Goal: Find specific page/section: Locate a particular part of the current website

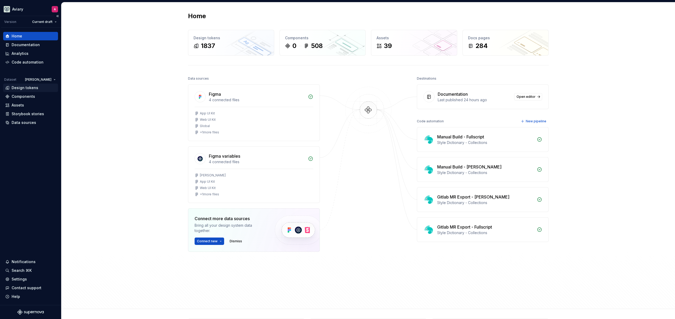
click at [27, 88] on div "Design tokens" at bounding box center [25, 87] width 27 height 5
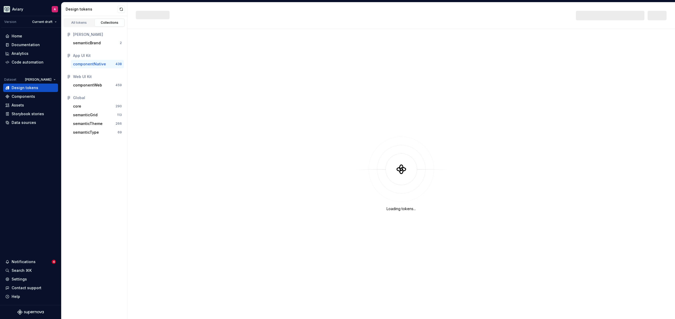
click at [610, 16] on div at bounding box center [610, 15] width 69 height 9
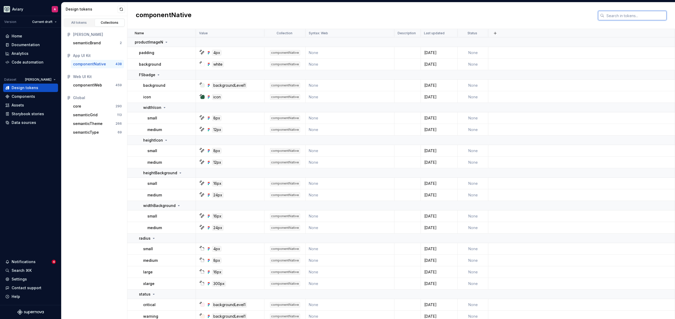
click at [609, 16] on input "text" at bounding box center [635, 15] width 62 height 9
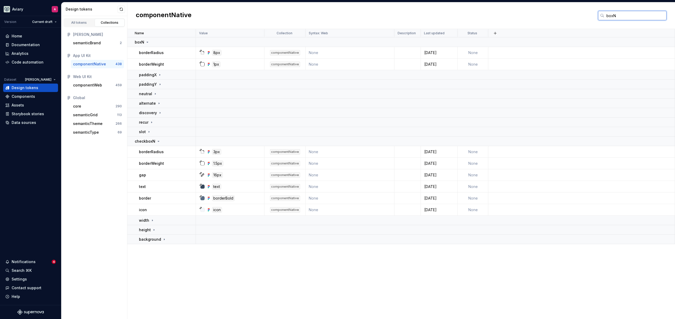
click at [633, 13] on input "boxN" at bounding box center [635, 15] width 62 height 9
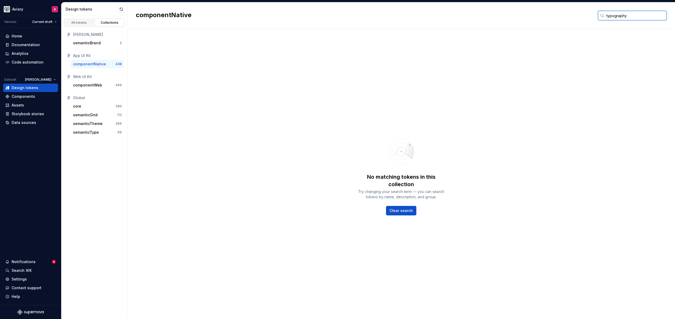
type input "typographyN"
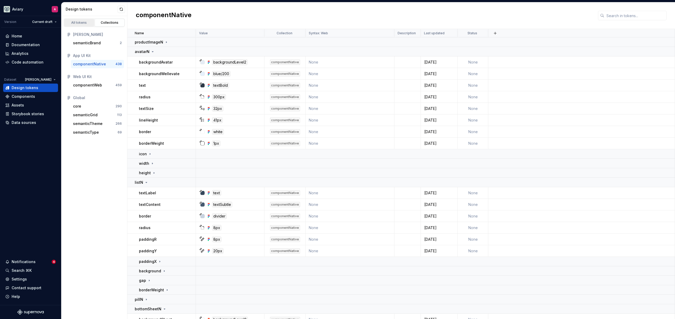
click at [85, 23] on div "All tokens" at bounding box center [79, 23] width 26 height 4
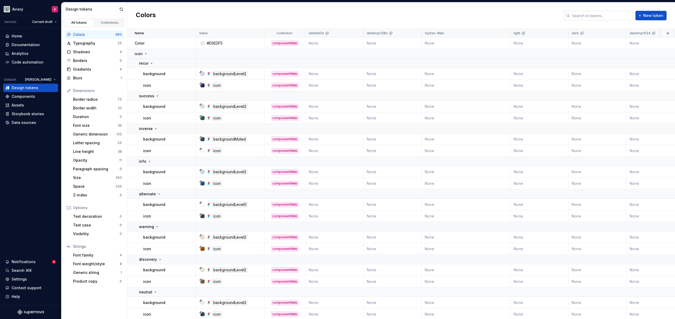
click at [617, 16] on input "text" at bounding box center [601, 15] width 62 height 9
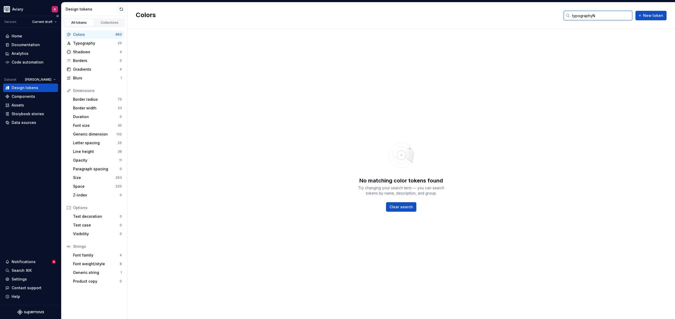
type input "typographyN"
